Goal: Use online tool/utility: Utilize a website feature to perform a specific function

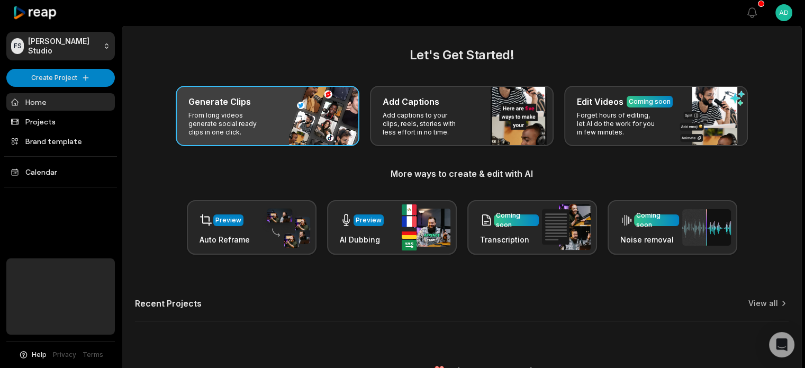
click at [248, 144] on div "Generate Clips From long videos generate social ready clips in one click." at bounding box center [268, 116] width 184 height 60
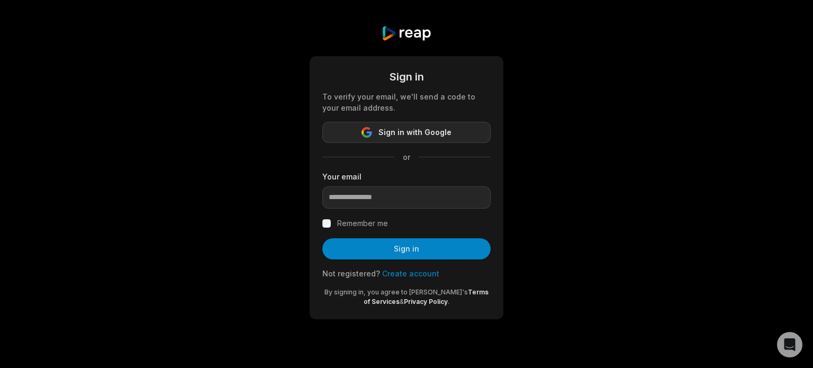
click at [446, 126] on span "Sign in with Google" at bounding box center [414, 132] width 73 height 13
